Goal: Navigation & Orientation: Find specific page/section

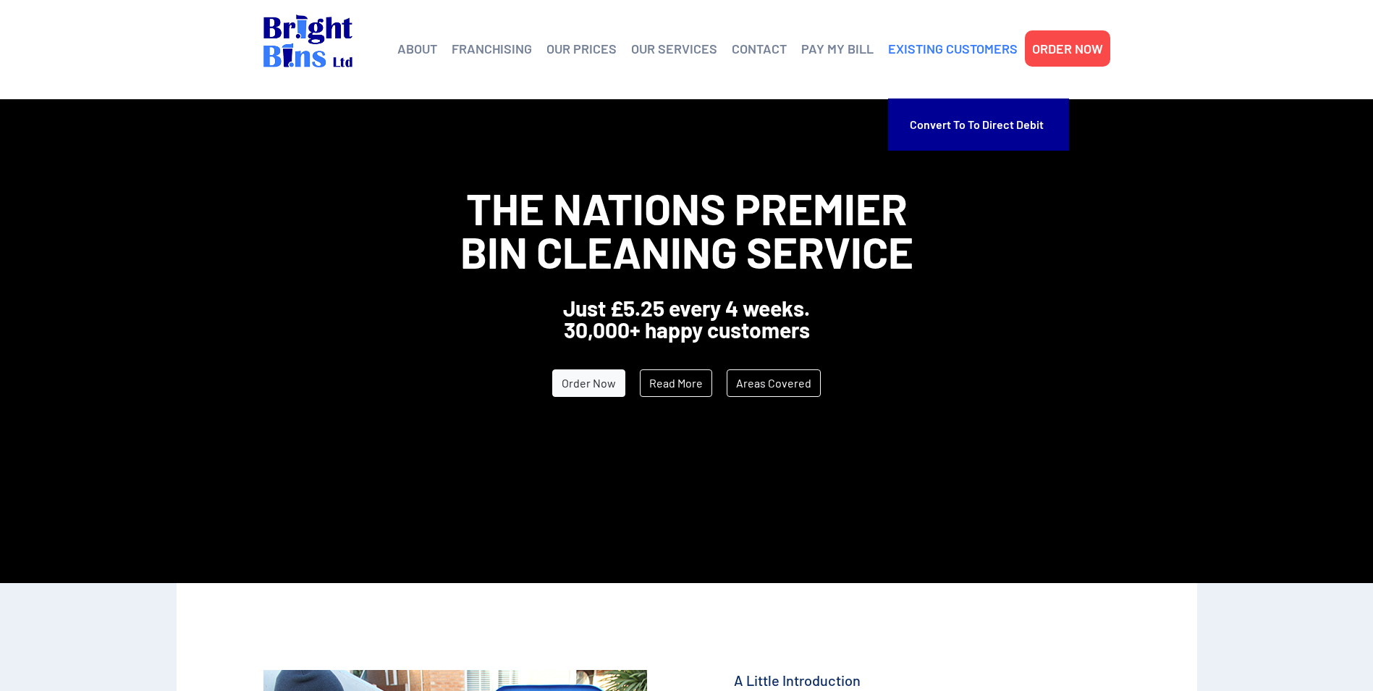
click at [923, 51] on link "EXISTING CUSTOMERS" at bounding box center [953, 49] width 130 height 22
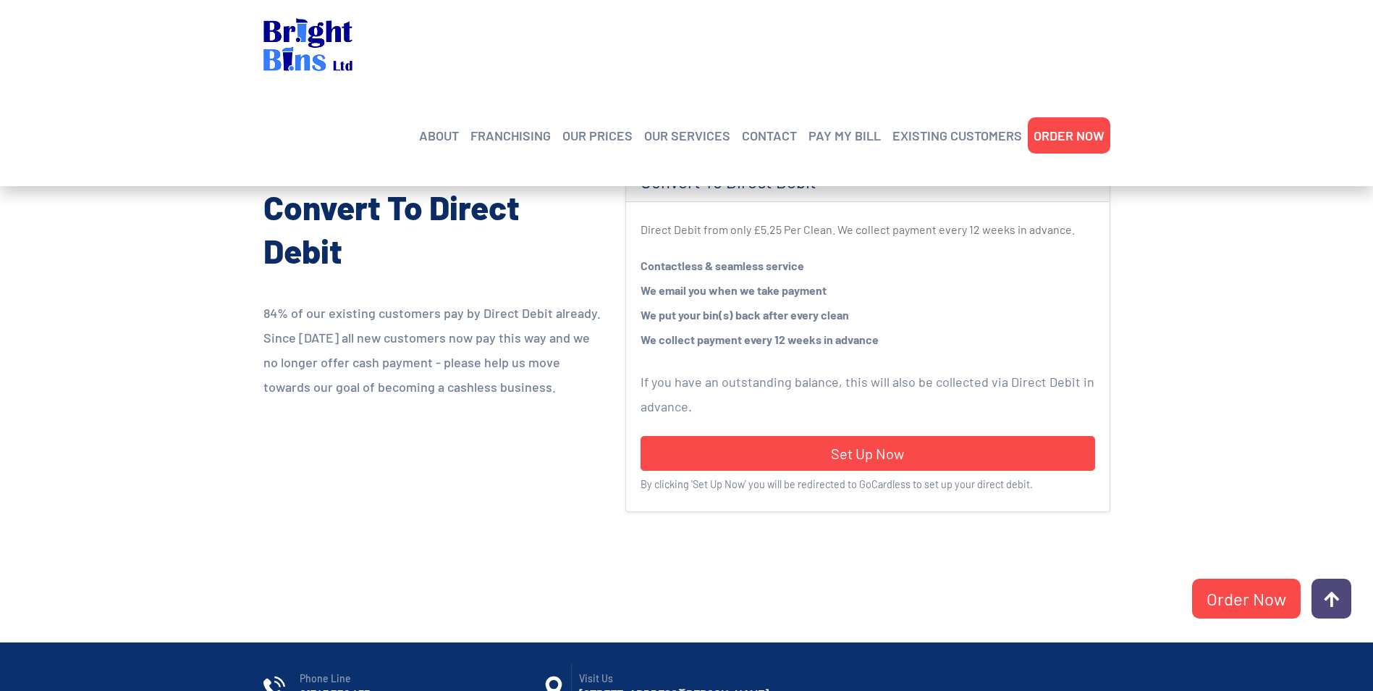
scroll to position [218, 0]
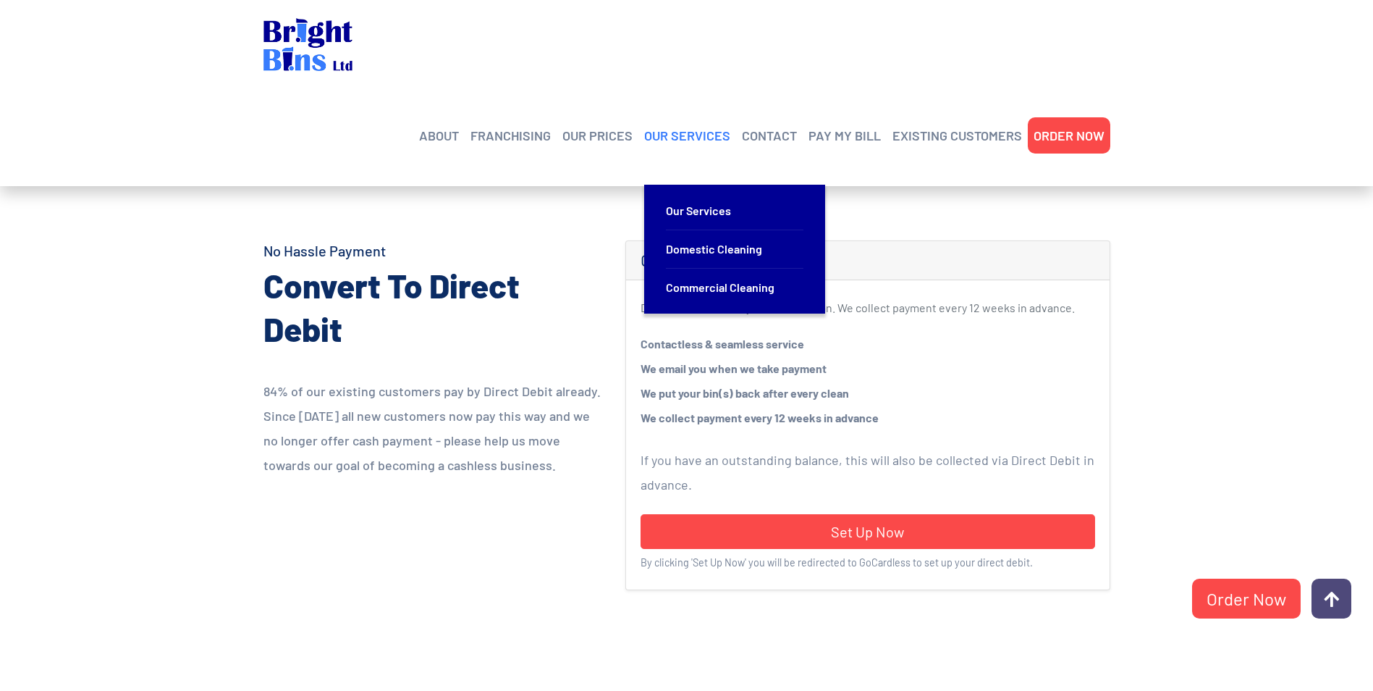
click at [702, 125] on link "OUR SERVICES" at bounding box center [687, 136] width 86 height 22
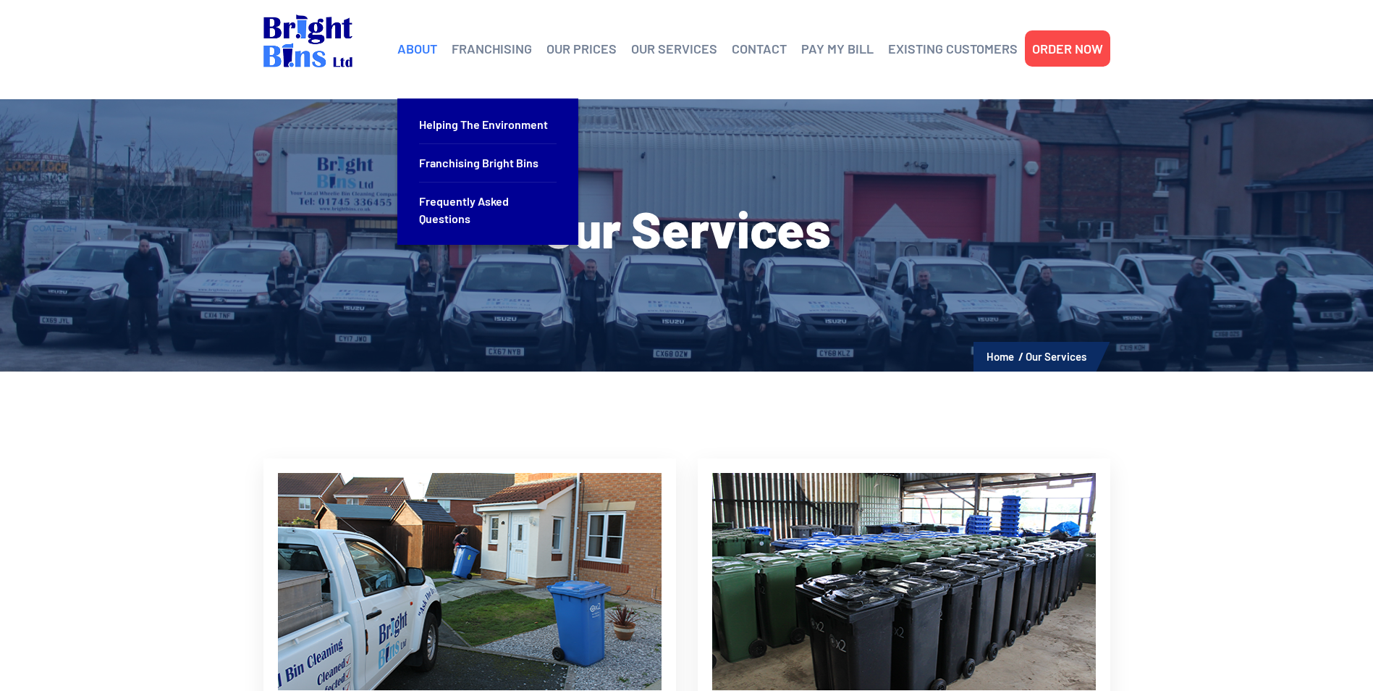
click at [431, 56] on link "ABOUT" at bounding box center [417, 49] width 40 height 22
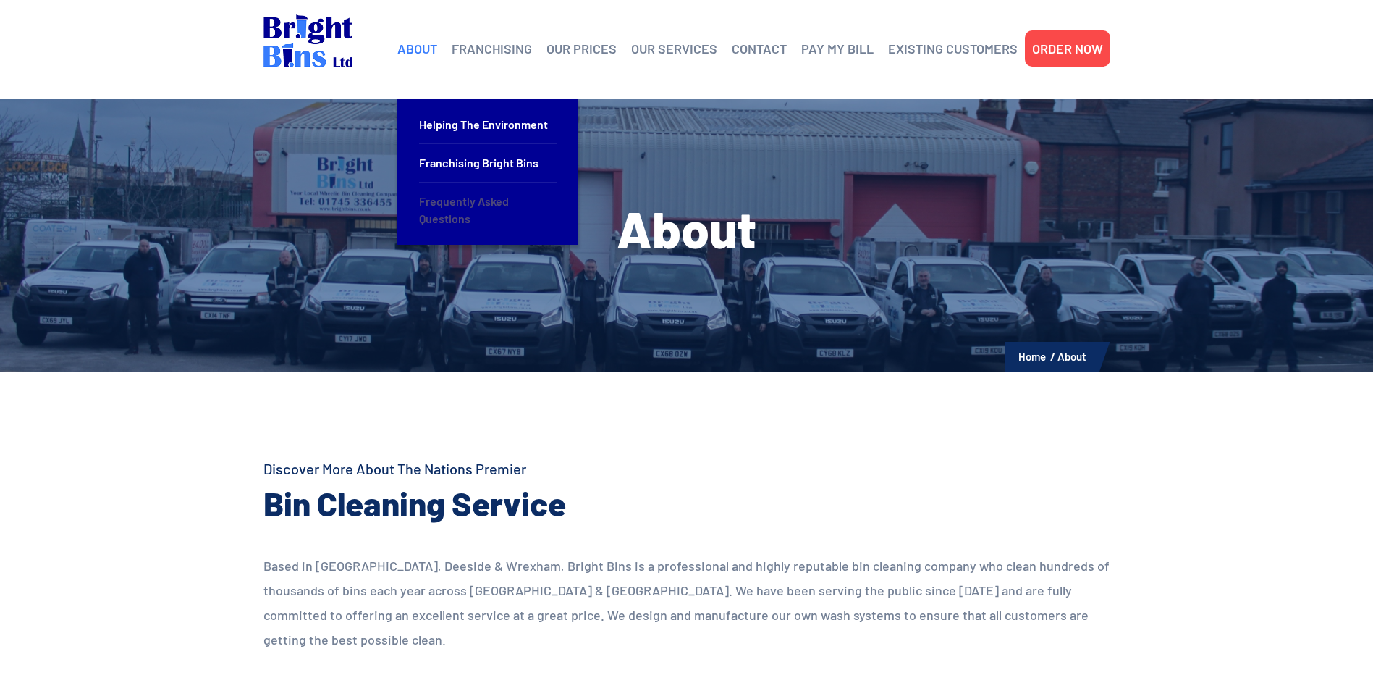
click at [452, 206] on link "Frequently Asked Questions" at bounding box center [488, 209] width 138 height 55
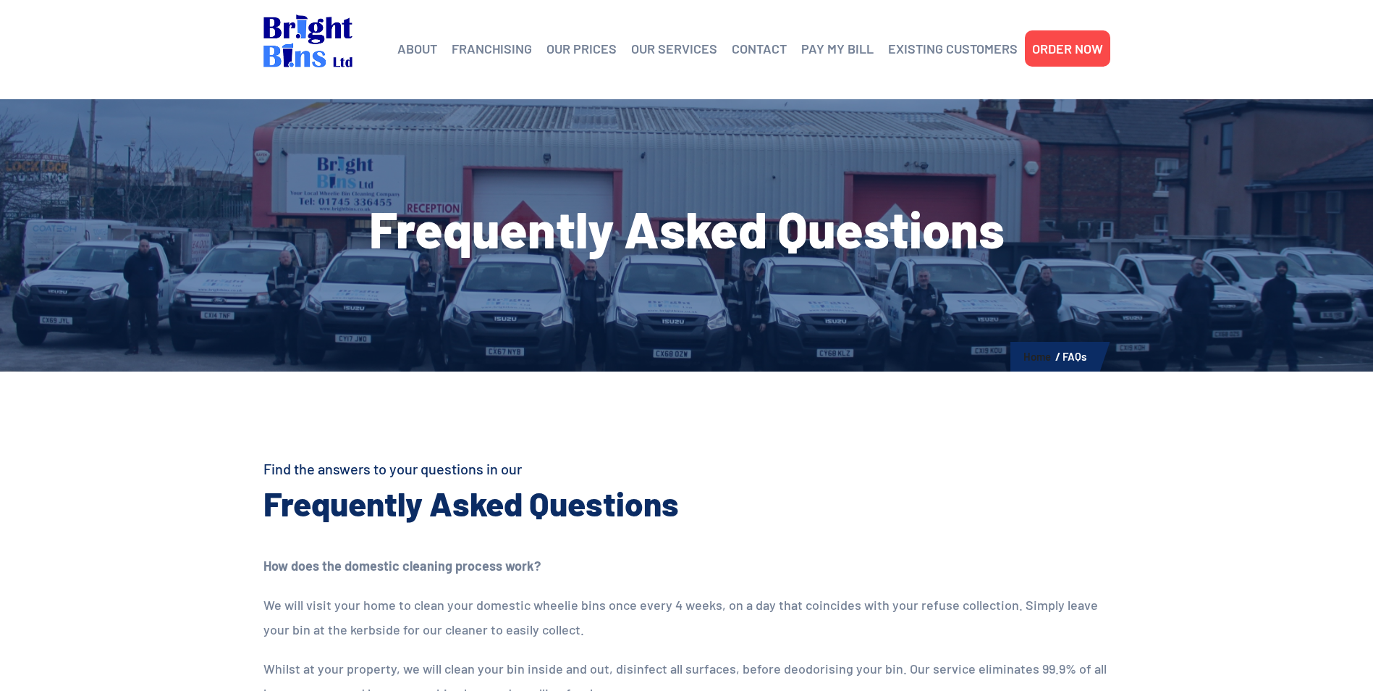
click at [1047, 358] on link "Home" at bounding box center [1038, 356] width 28 height 13
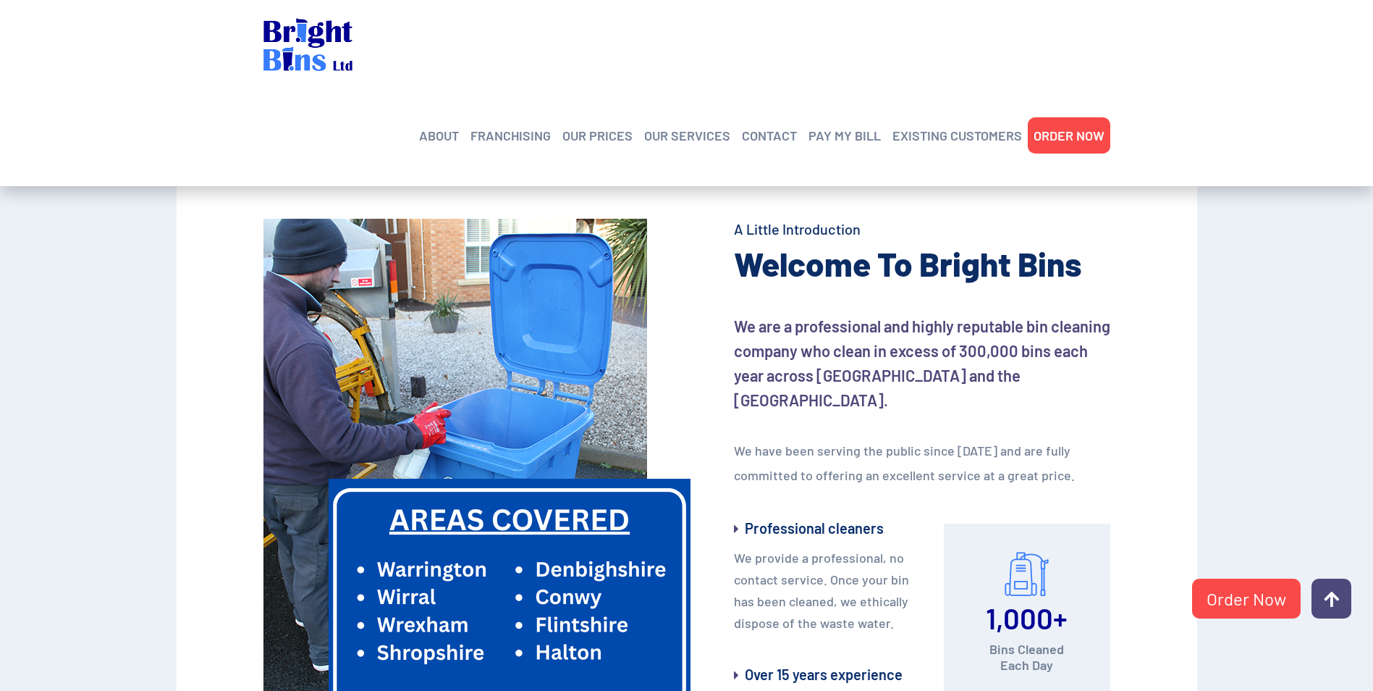
scroll to position [432, 0]
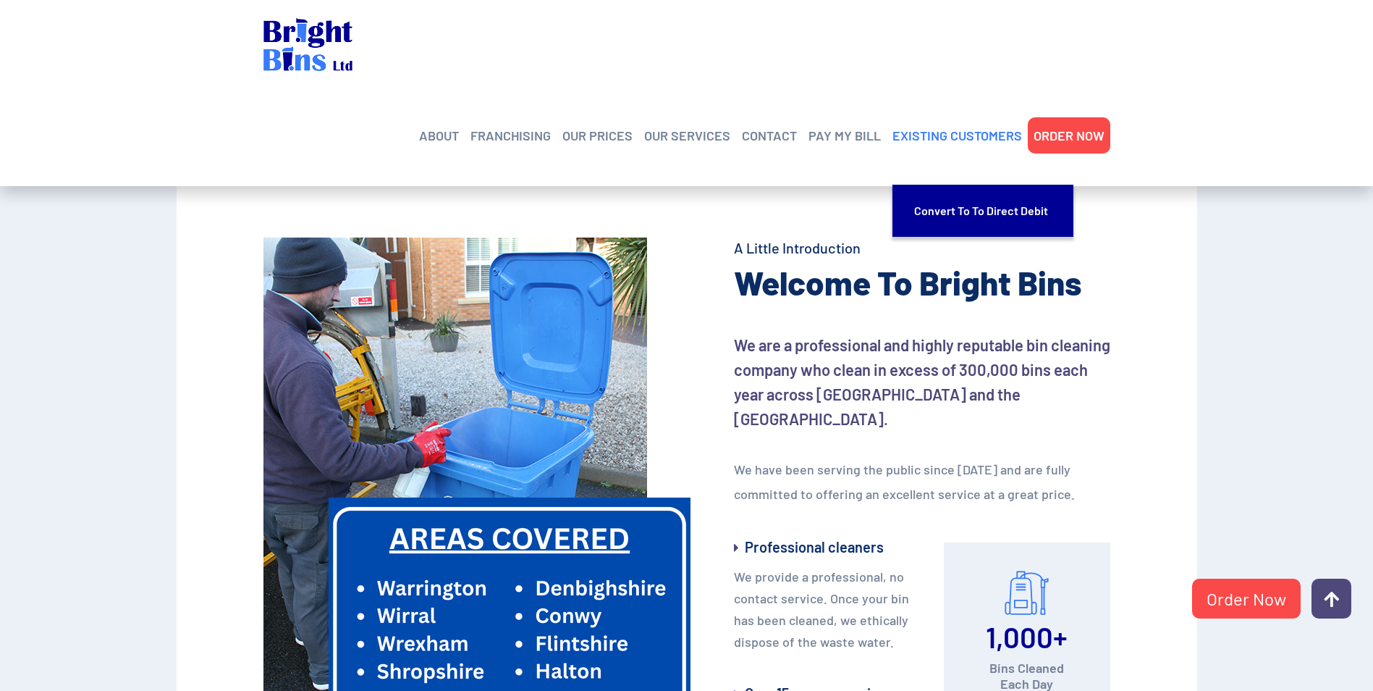
click at [917, 125] on link "EXISTING CUSTOMERS" at bounding box center [958, 136] width 130 height 22
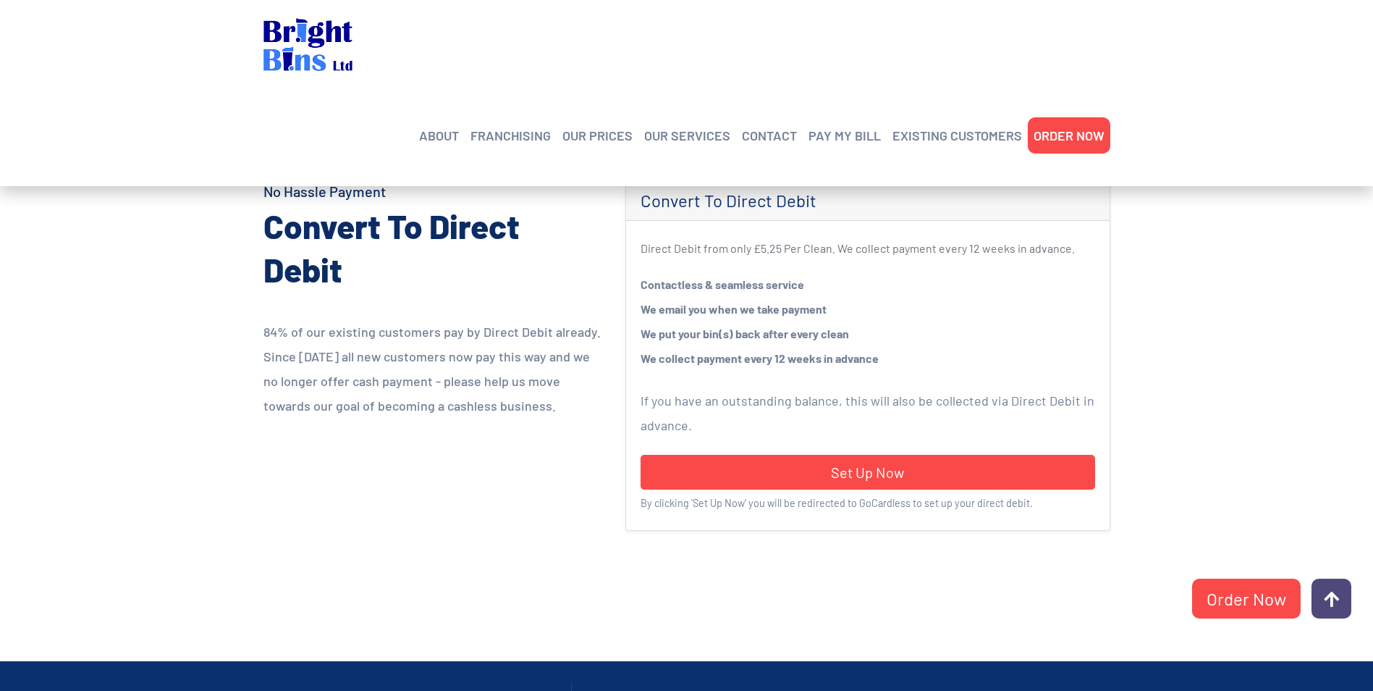
scroll to position [217, 0]
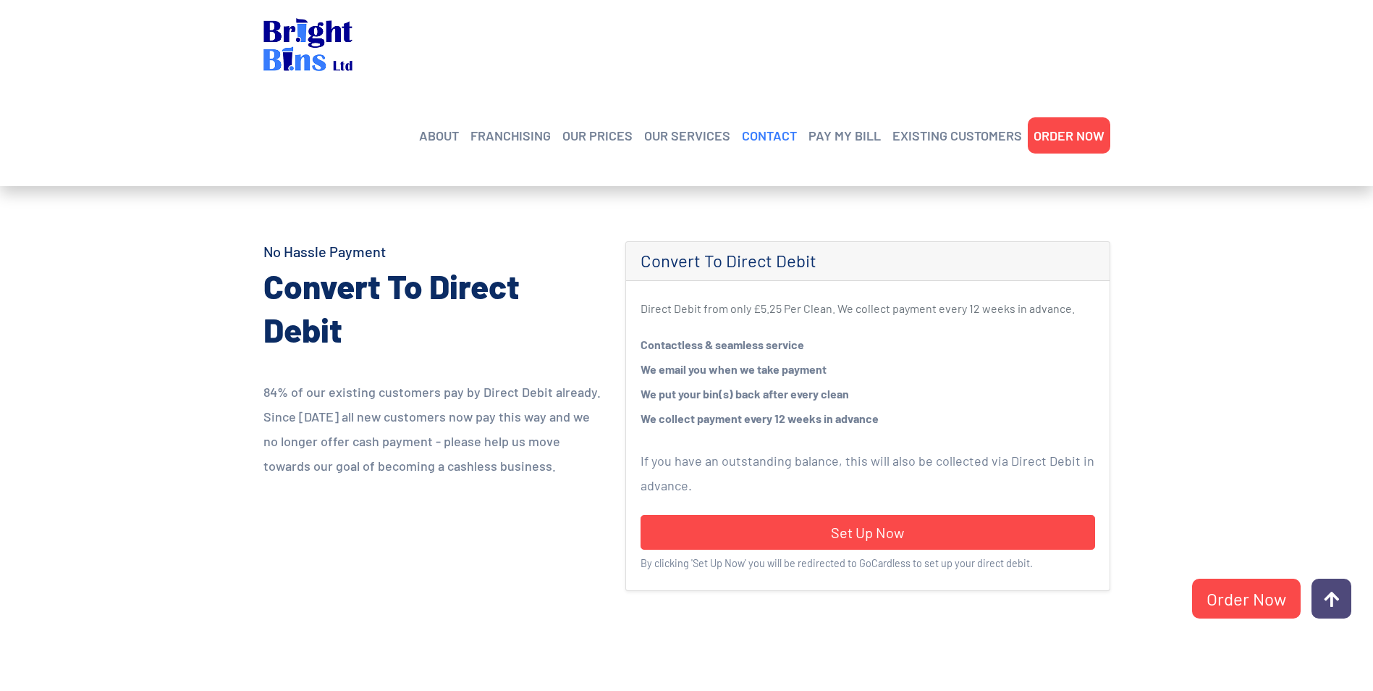
click at [766, 125] on link "CONTACT" at bounding box center [769, 136] width 55 height 22
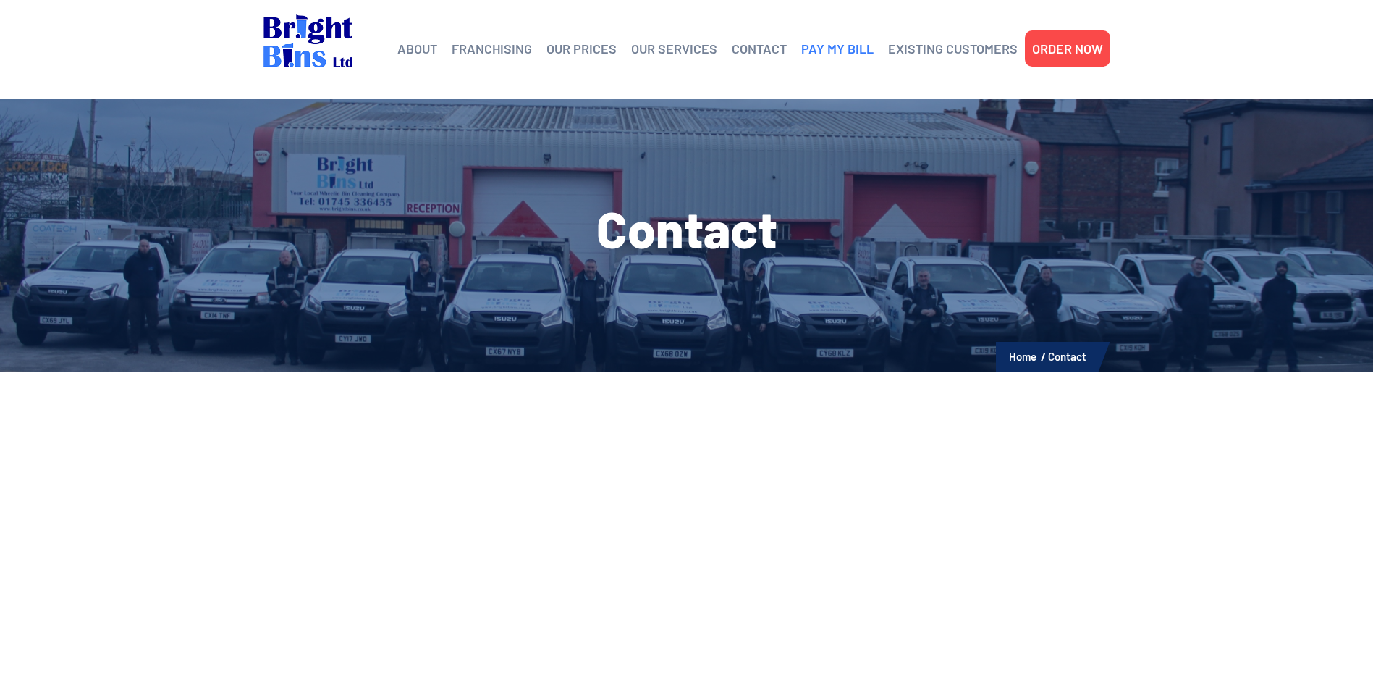
click at [822, 44] on link "PAY MY BILL" at bounding box center [837, 49] width 72 height 22
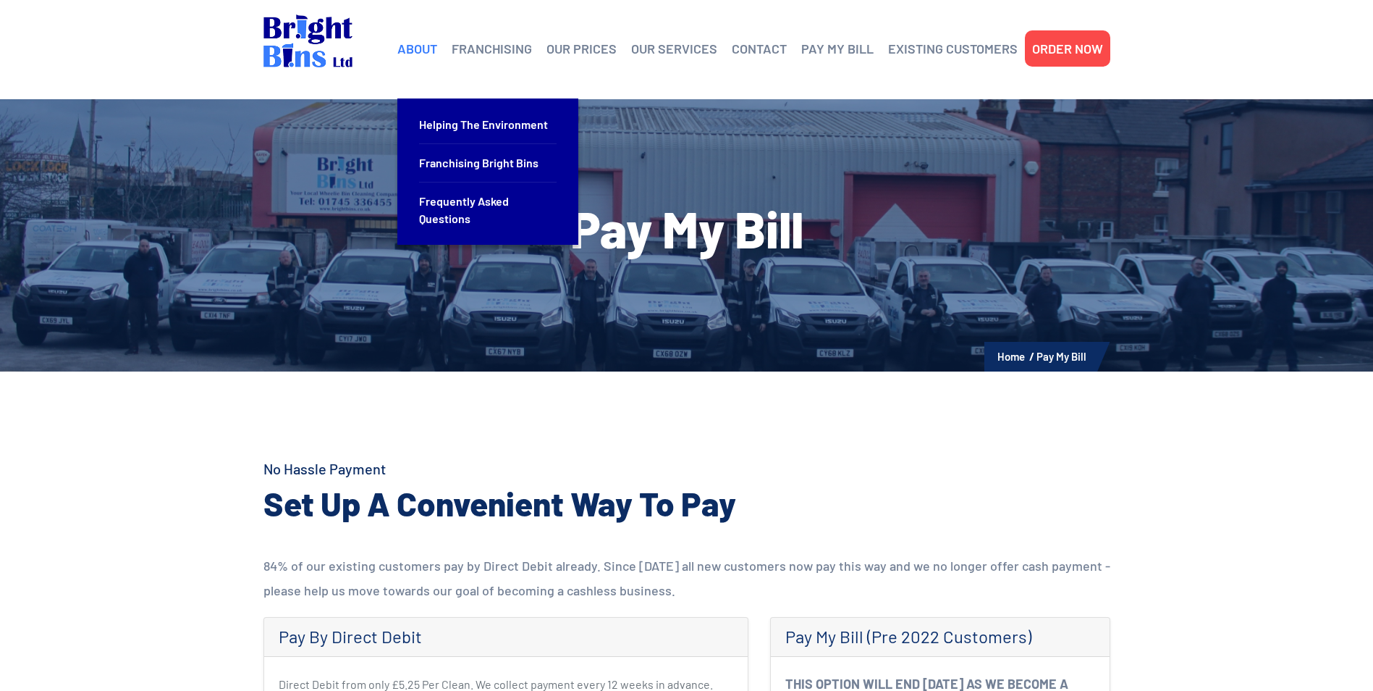
click at [421, 46] on link "ABOUT" at bounding box center [417, 49] width 40 height 22
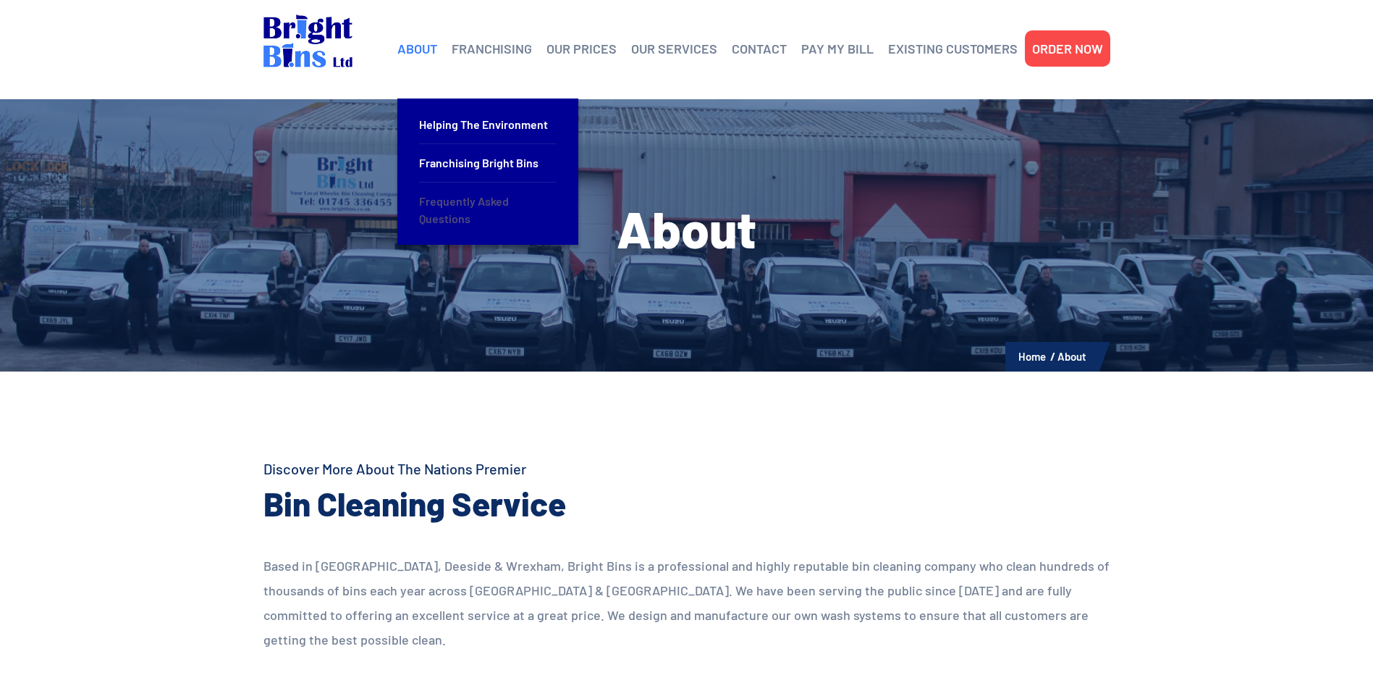
click at [478, 211] on link "Frequently Asked Questions" at bounding box center [488, 209] width 138 height 55
